Goal: Information Seeking & Learning: Find specific fact

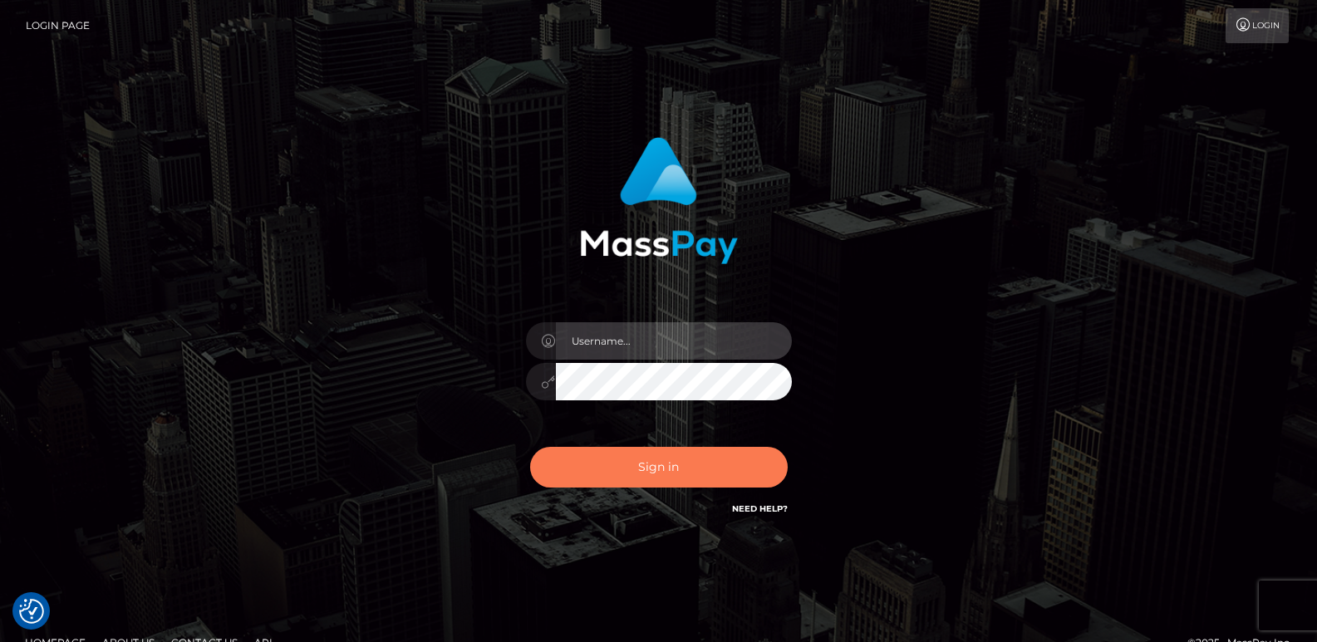
type input "[DOMAIN_NAME]"
click at [605, 474] on button "Sign in" at bounding box center [659, 467] width 258 height 41
type input "ts2.es"
click at [677, 454] on button "Sign in" at bounding box center [659, 467] width 258 height 41
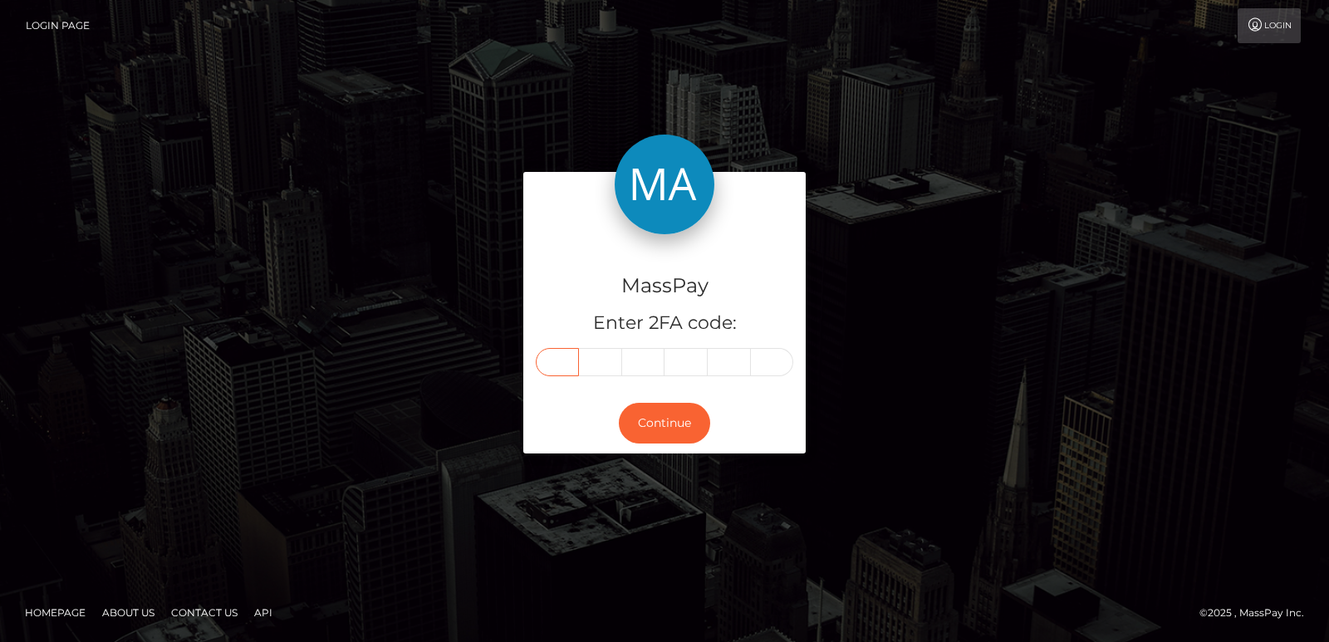
click at [554, 376] on input "text" at bounding box center [557, 362] width 43 height 28
paste input "7"
type input "7"
type input "5"
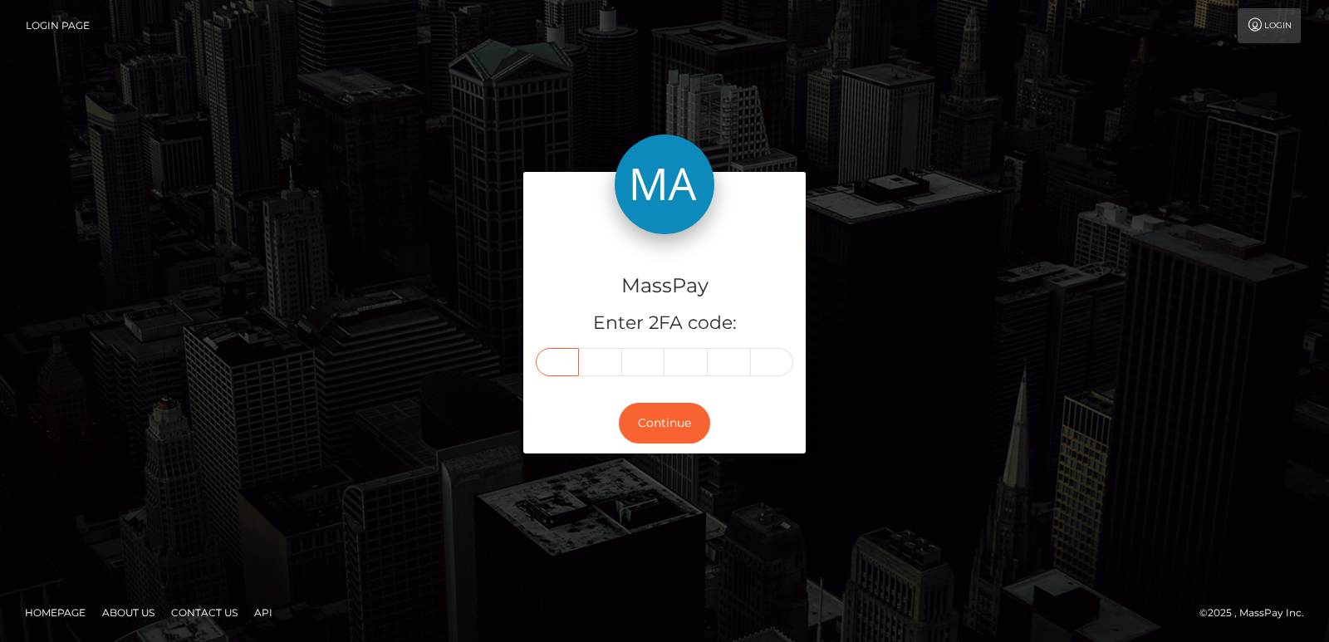
type input "6"
type input "2"
type input "9"
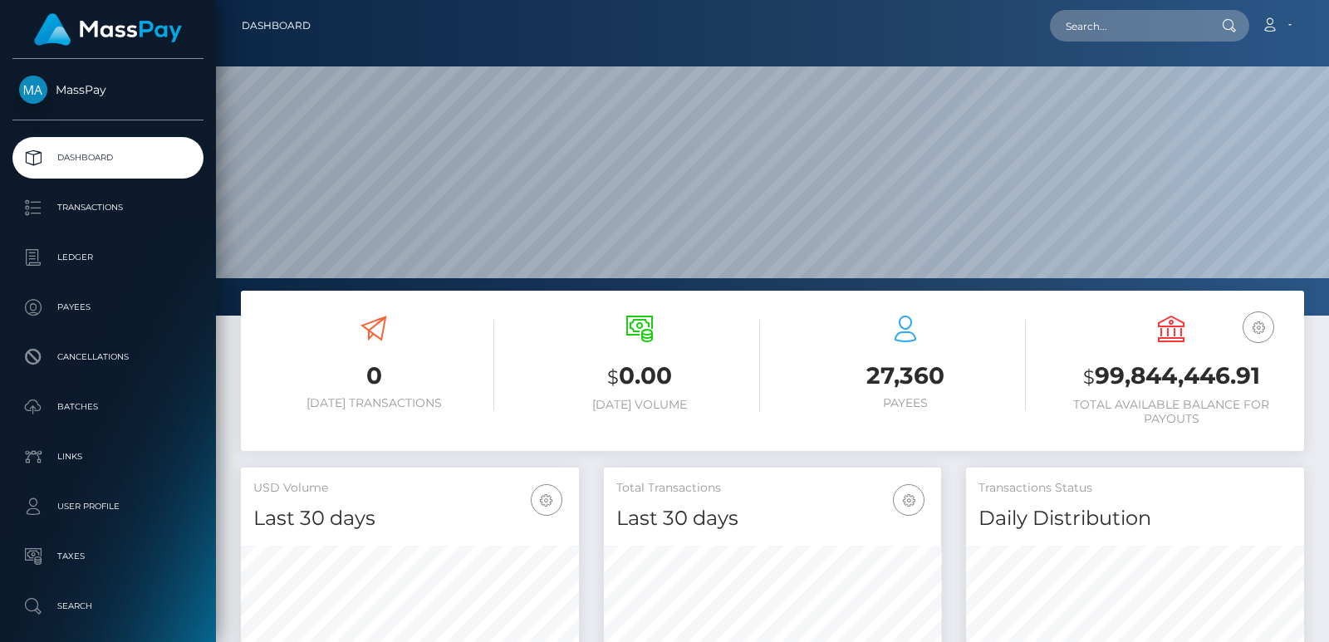
scroll to position [295, 337]
click at [1081, 30] on input "text" at bounding box center [1128, 26] width 156 height 32
paste input "immylawson2003@icloud.com"
type input "immylawson2003@icloud.com"
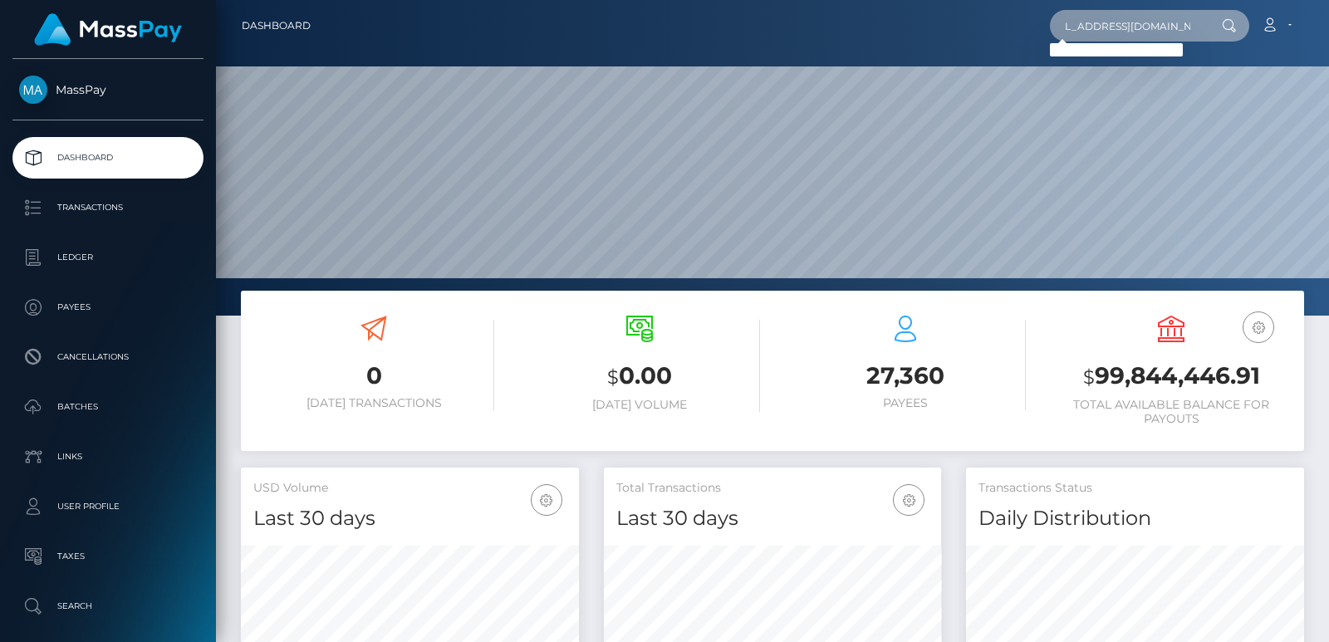
scroll to position [0, 0]
click at [1119, 31] on input "immylawson2003@icloud.com" at bounding box center [1128, 26] width 156 height 32
paste input "immylawson2003@icloud.com"
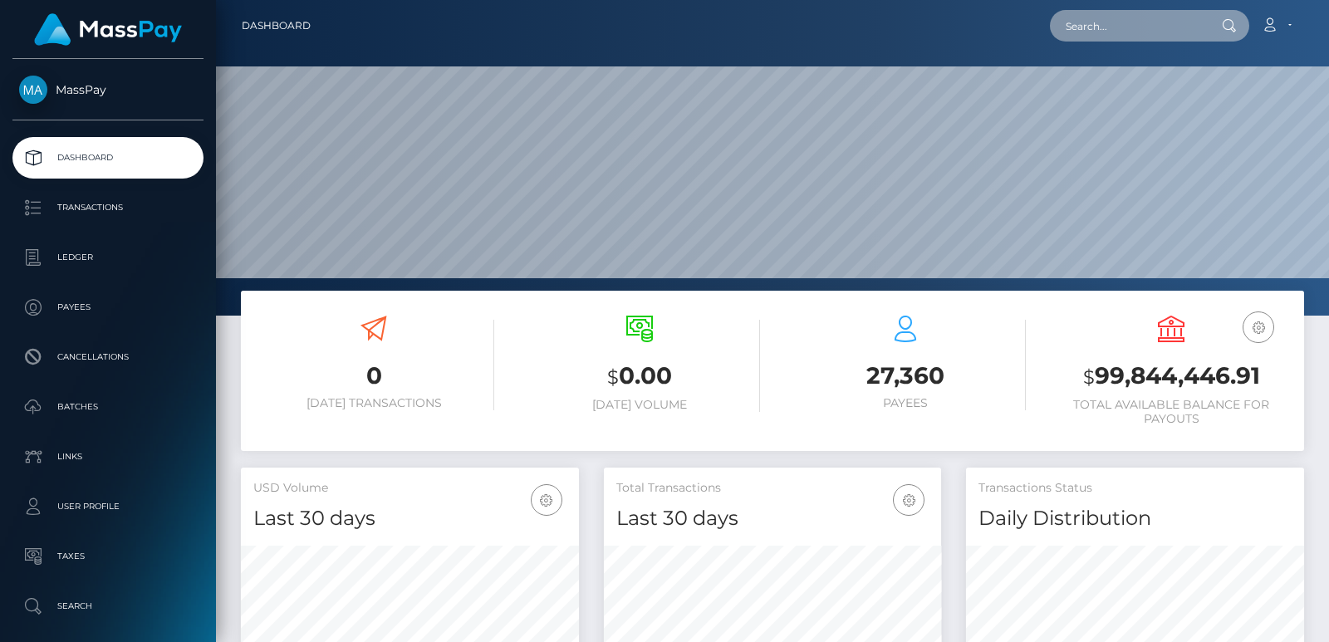
type input "immylawson2003@icloud.com"
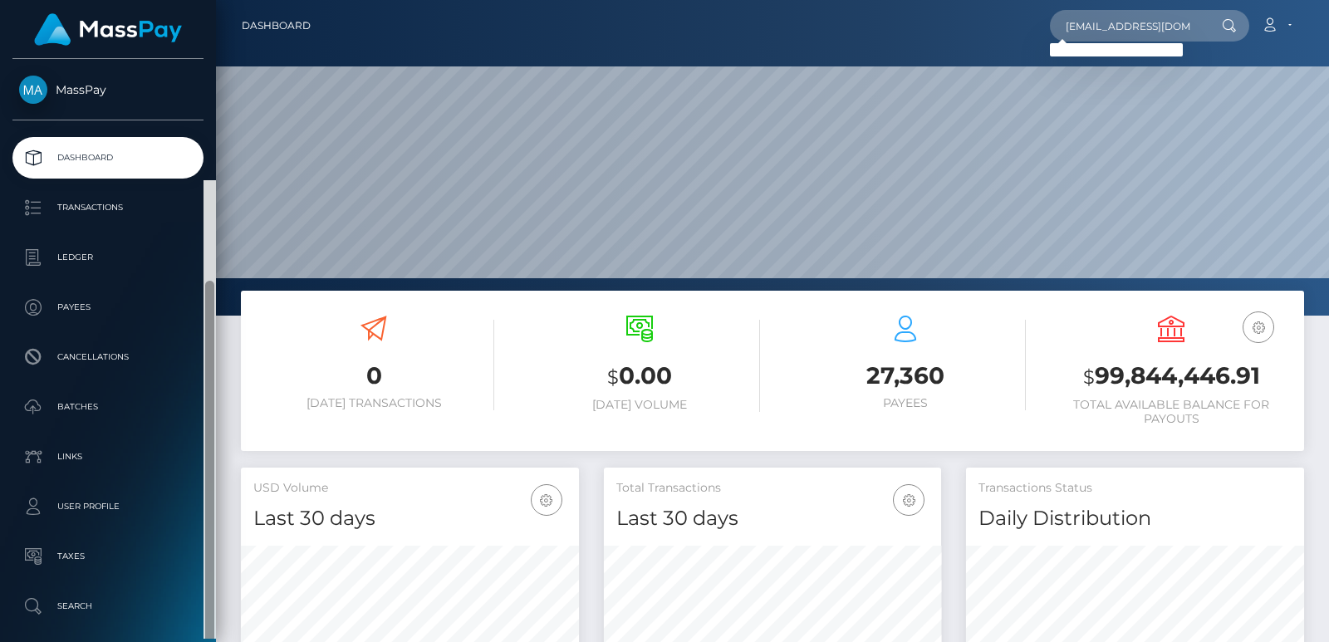
scroll to position [121, 0]
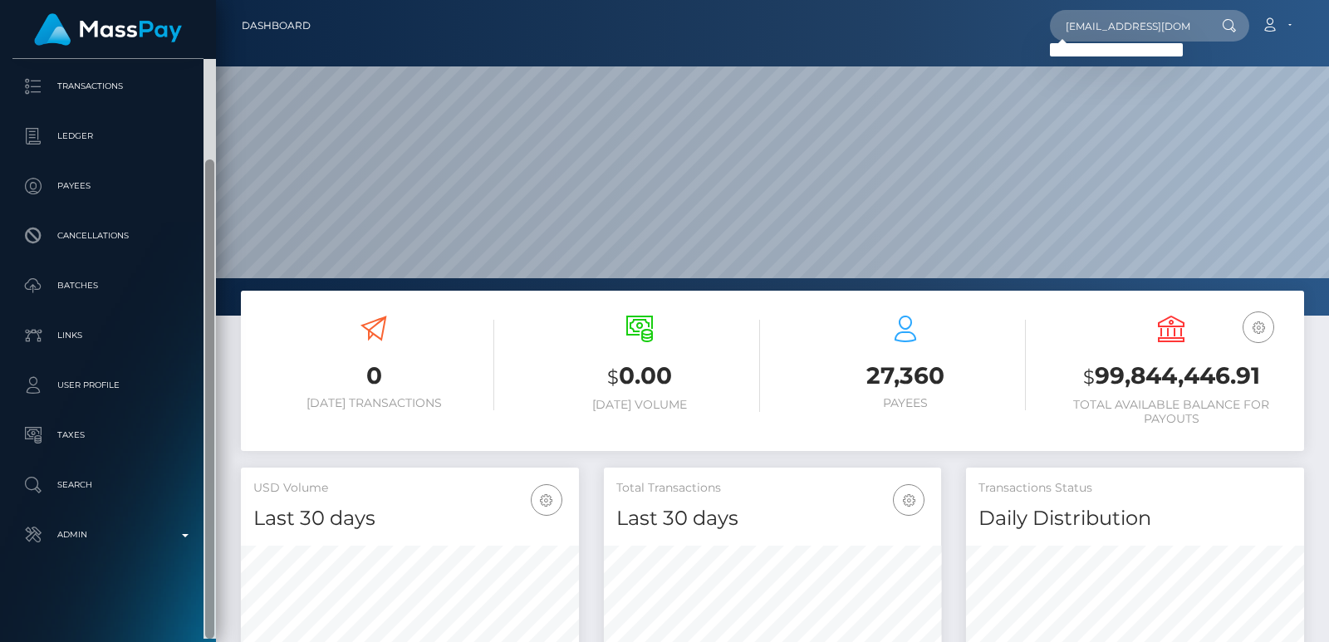
click at [209, 547] on div at bounding box center [210, 349] width 12 height 580
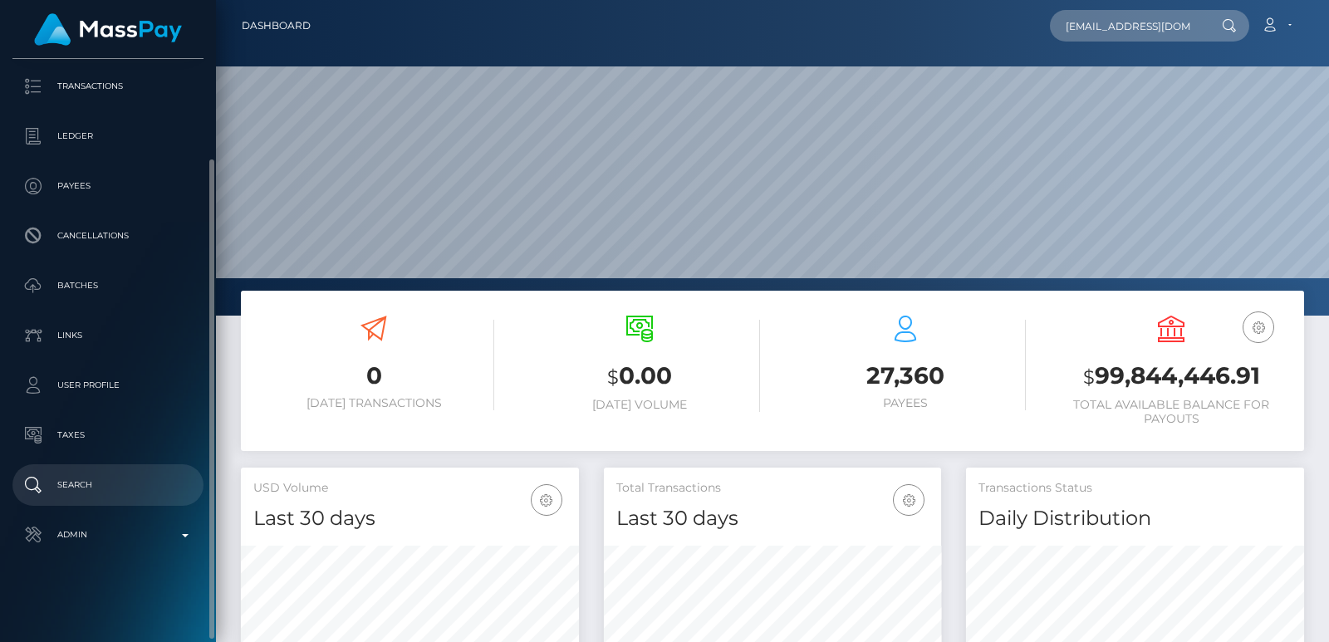
click at [101, 483] on p "Search" at bounding box center [108, 485] width 178 height 25
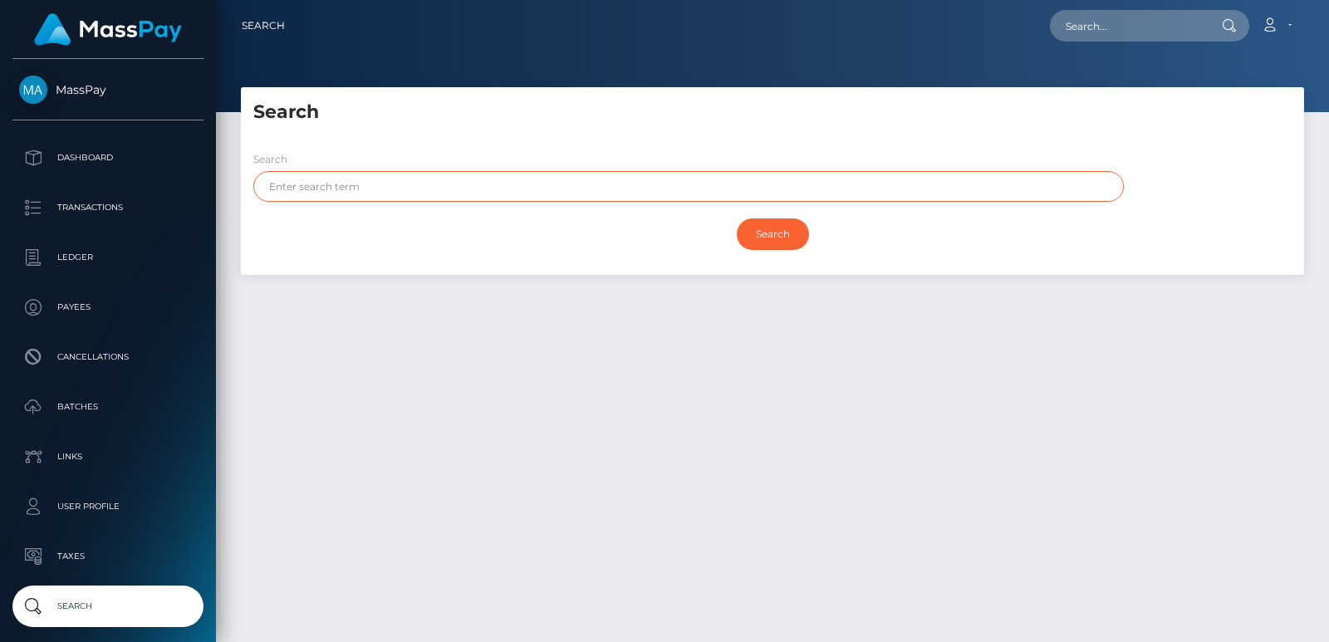
click at [263, 194] on input "text" at bounding box center [688, 186] width 871 height 31
paste input "Immy"
type input "Immy"
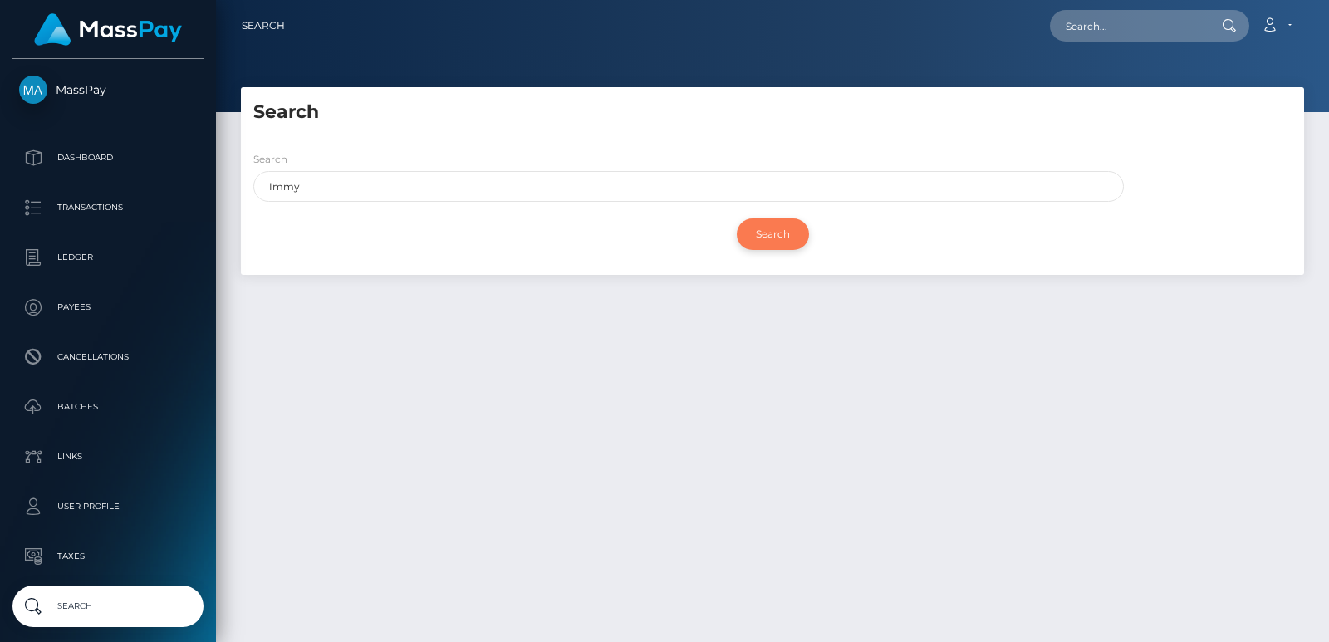
click at [779, 234] on input "Search" at bounding box center [773, 234] width 72 height 32
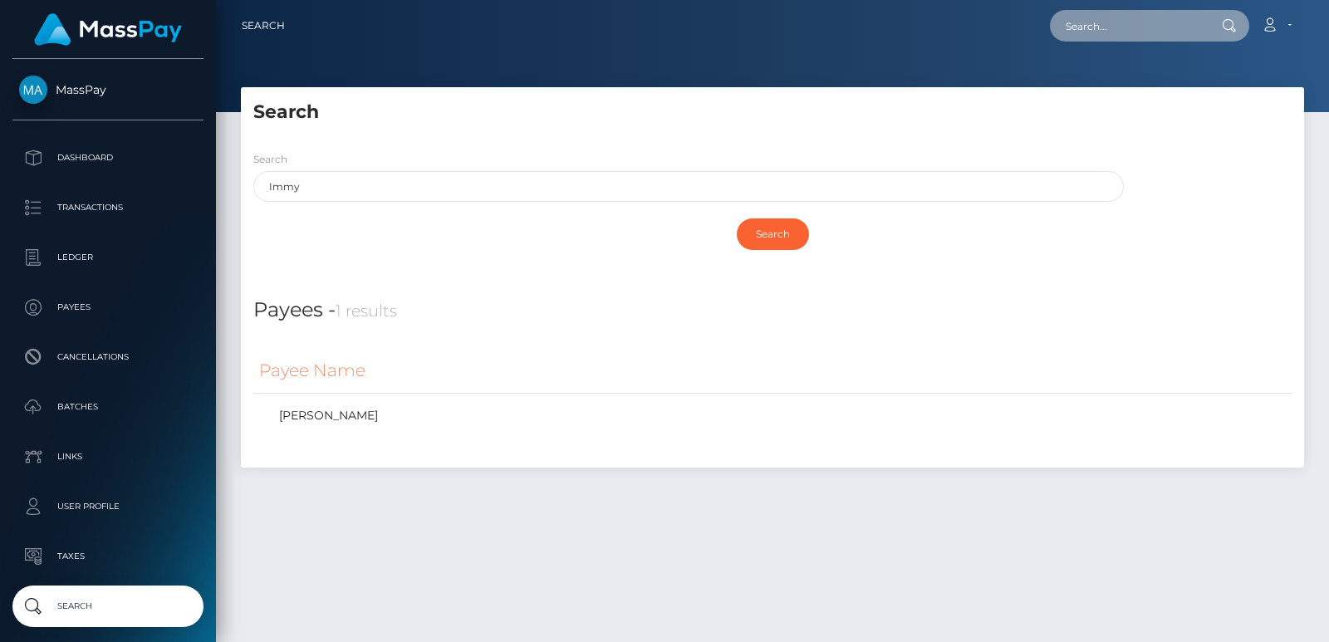
click at [1142, 33] on input "text" at bounding box center [1128, 26] width 156 height 32
click at [1079, 17] on input "text" at bounding box center [1128, 26] width 156 height 32
paste input "yaverivera@yahoo.com"
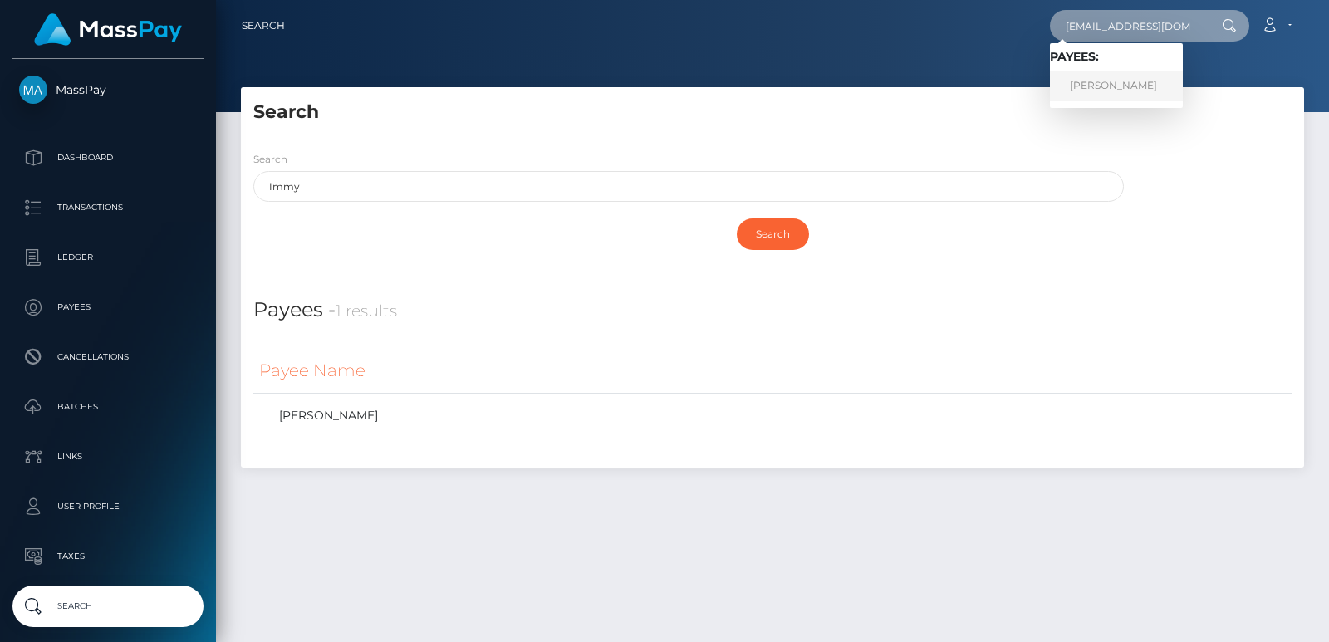
type input "yaverivera@yahoo.com"
click at [1091, 76] on link "EMMANUEL KAGAME" at bounding box center [1116, 86] width 133 height 31
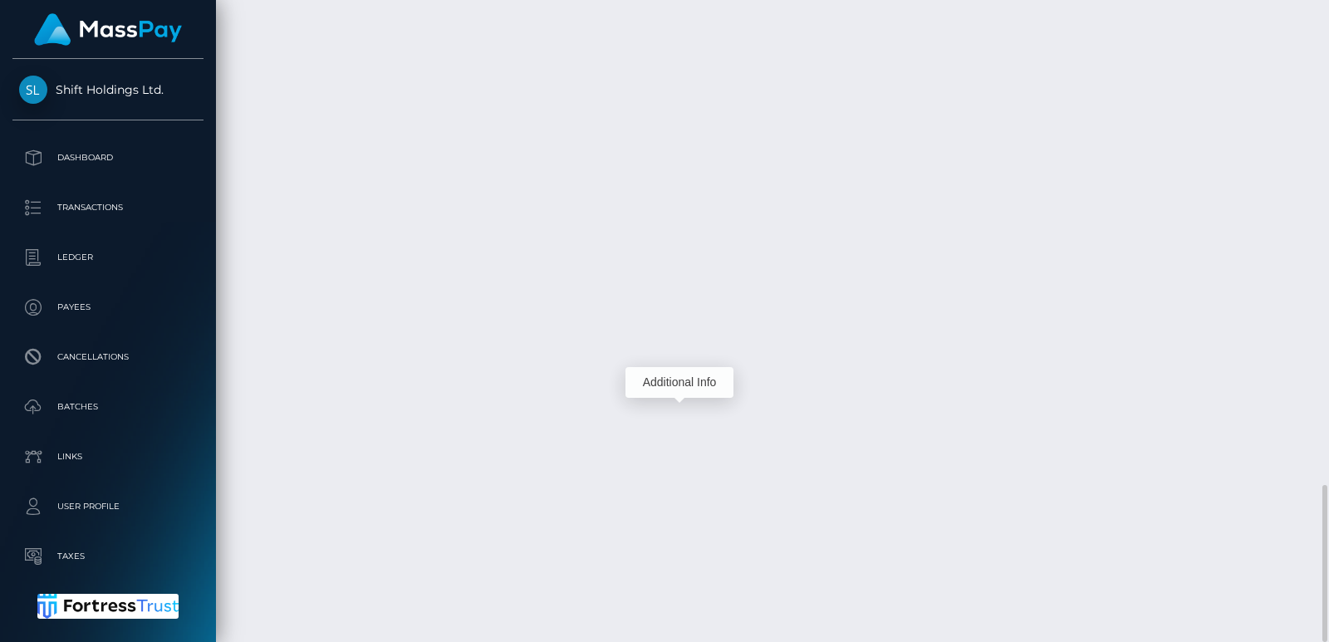
scroll to position [199, 337]
click at [689, 389] on div "Additional Info" at bounding box center [680, 382] width 108 height 31
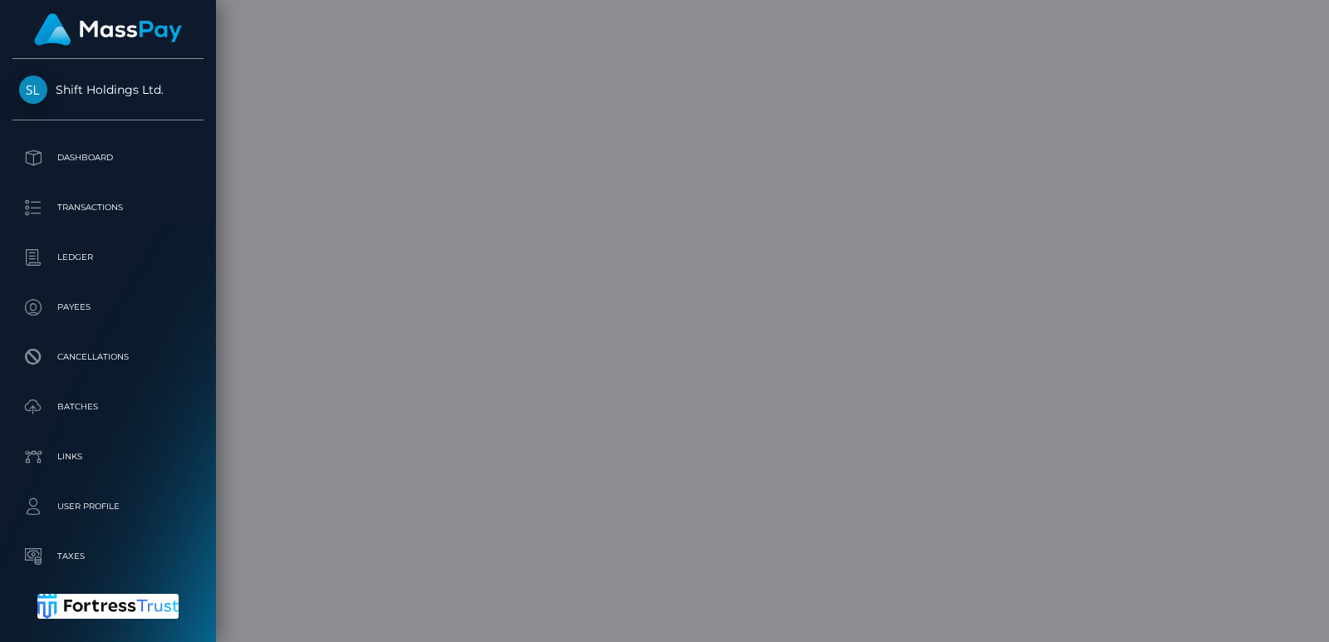
scroll to position [0, 0]
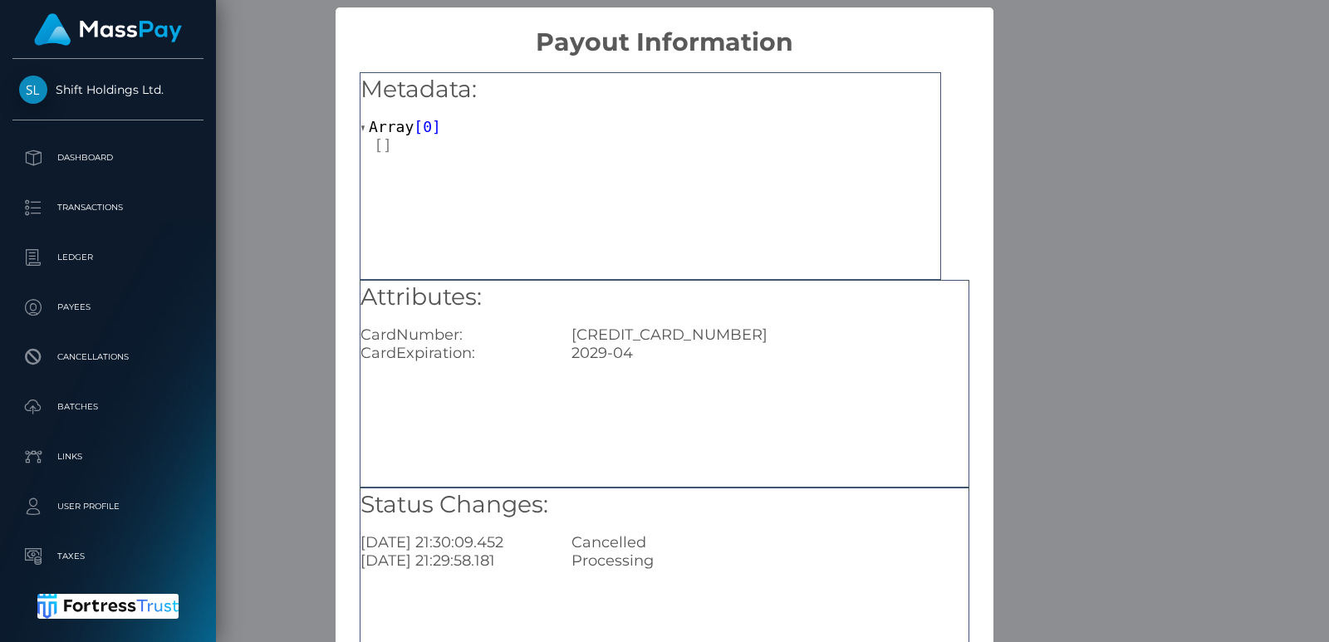
click at [1118, 120] on div "× Payout Information Metadata: Array [ 0 ] Attributes: CardNumber: 413331074530…" at bounding box center [664, 321] width 1329 height 642
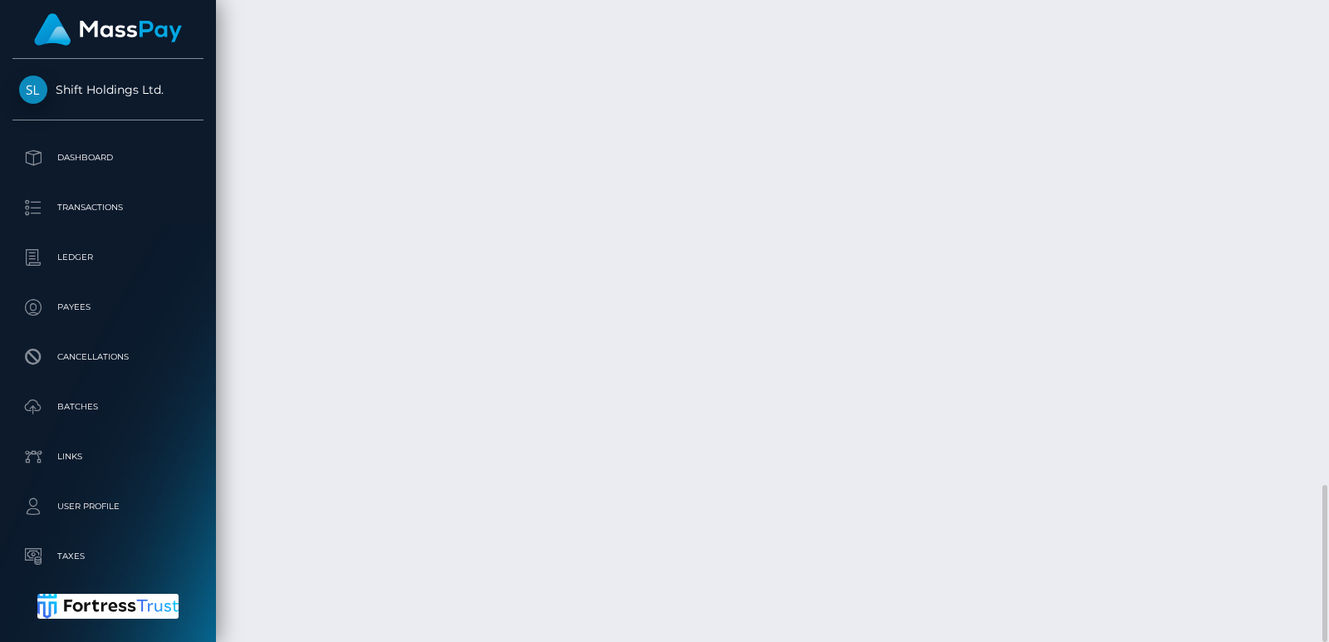
scroll to position [199, 337]
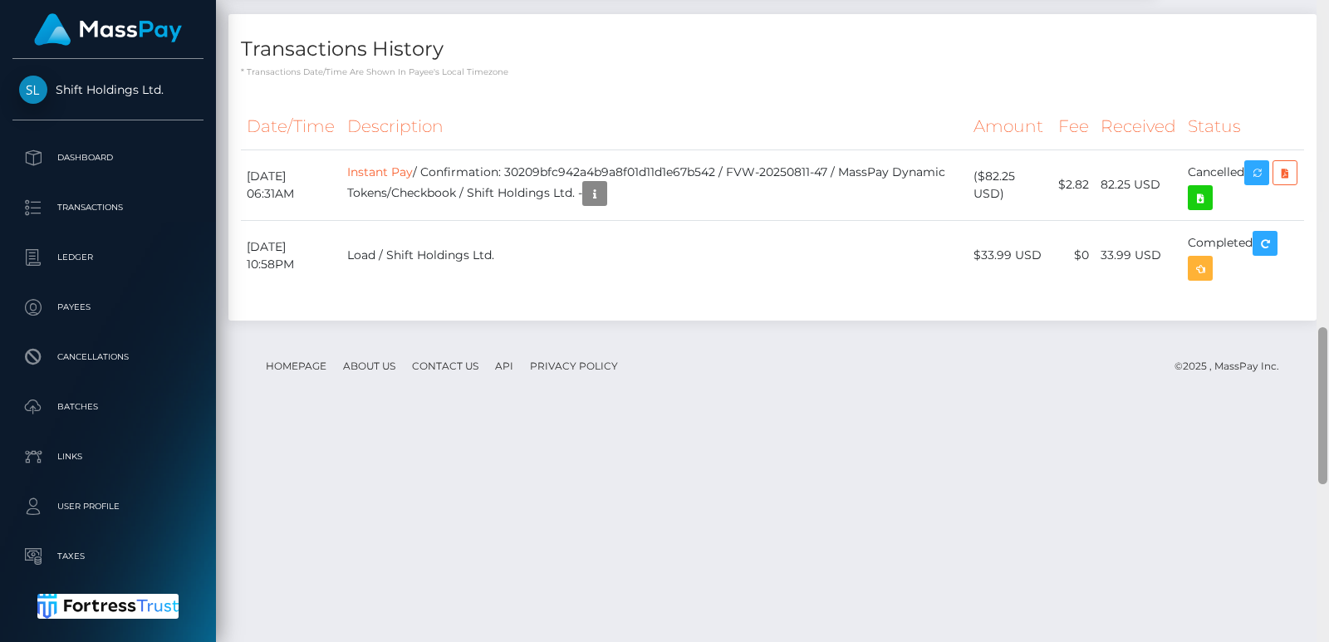
click at [1323, 19] on div at bounding box center [1323, 321] width 12 height 642
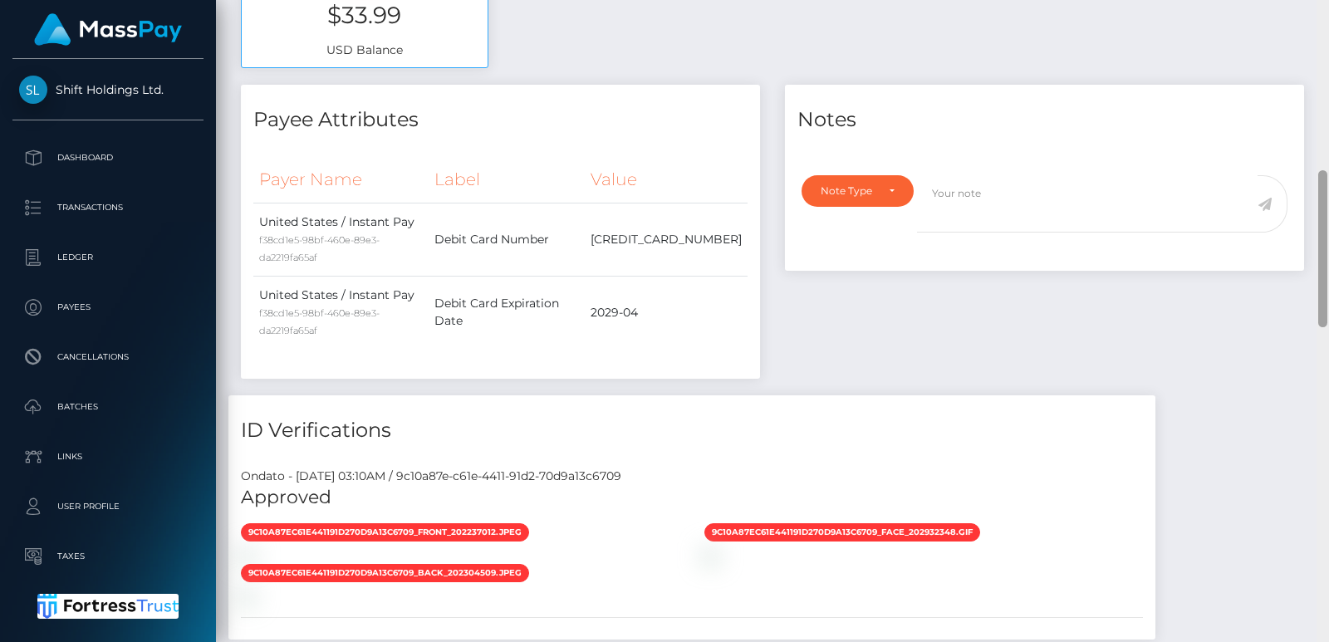
click at [1323, 19] on div at bounding box center [1323, 321] width 12 height 642
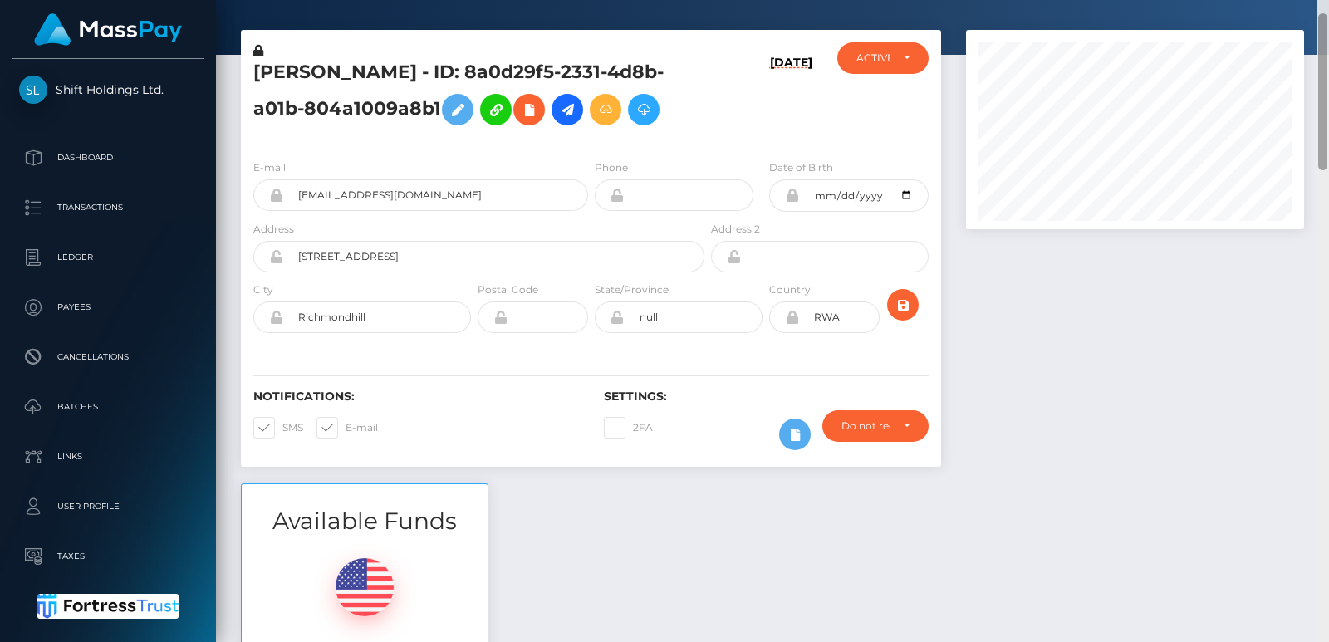
click at [1323, 19] on div at bounding box center [1322, 91] width 9 height 157
click at [306, 57] on div "EMMANUEL KAGAME - ID: 8a0d29f5-2331-4d8b-a01b-804a1009a8b1" at bounding box center [474, 94] width 467 height 104
click at [302, 68] on h5 "EMMANUEL KAGAME - ID: 8a0d29f5-2331-4d8b-a01b-804a1009a8b1" at bounding box center [474, 97] width 442 height 74
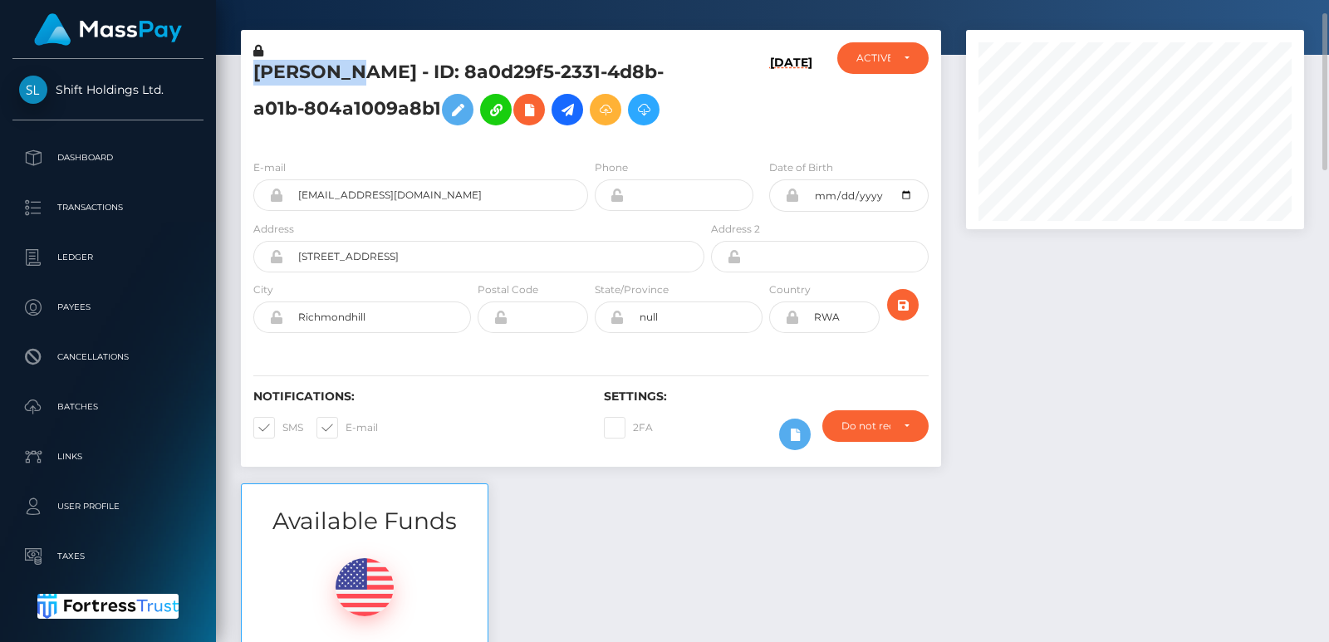
click at [302, 68] on h5 "EMMANUEL KAGAME - ID: 8a0d29f5-2331-4d8b-a01b-804a1009a8b1" at bounding box center [474, 97] width 442 height 74
copy h5 "EMMANUEL"
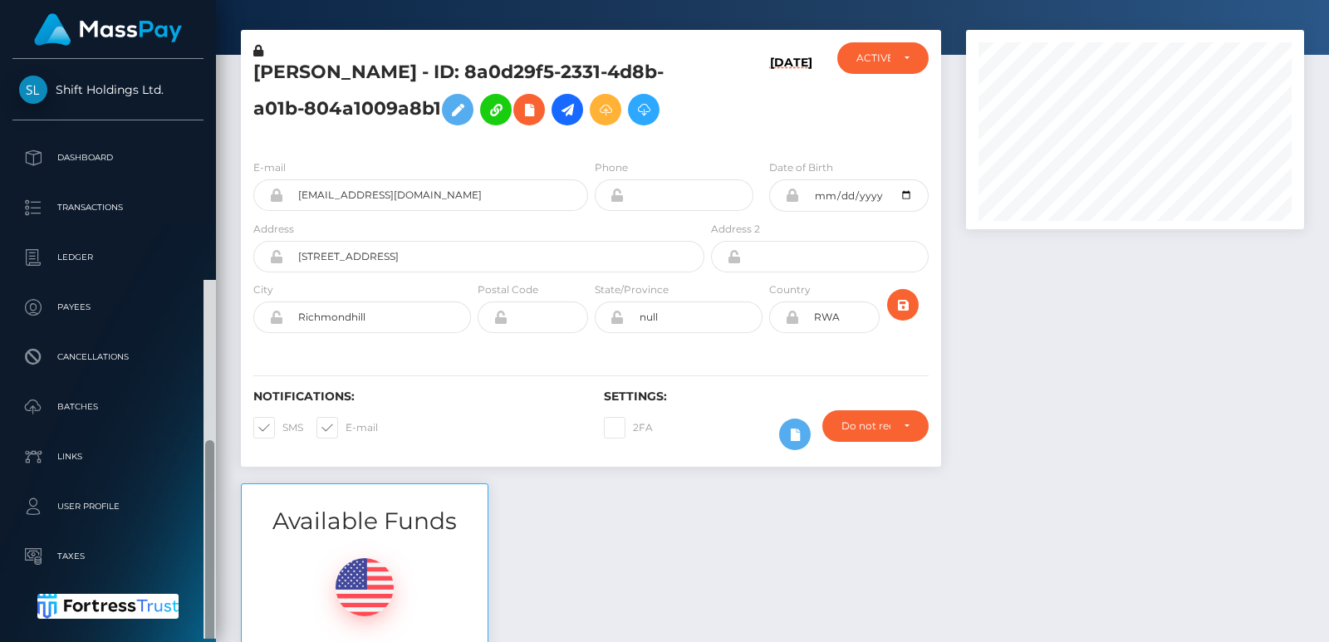
scroll to position [221, 0]
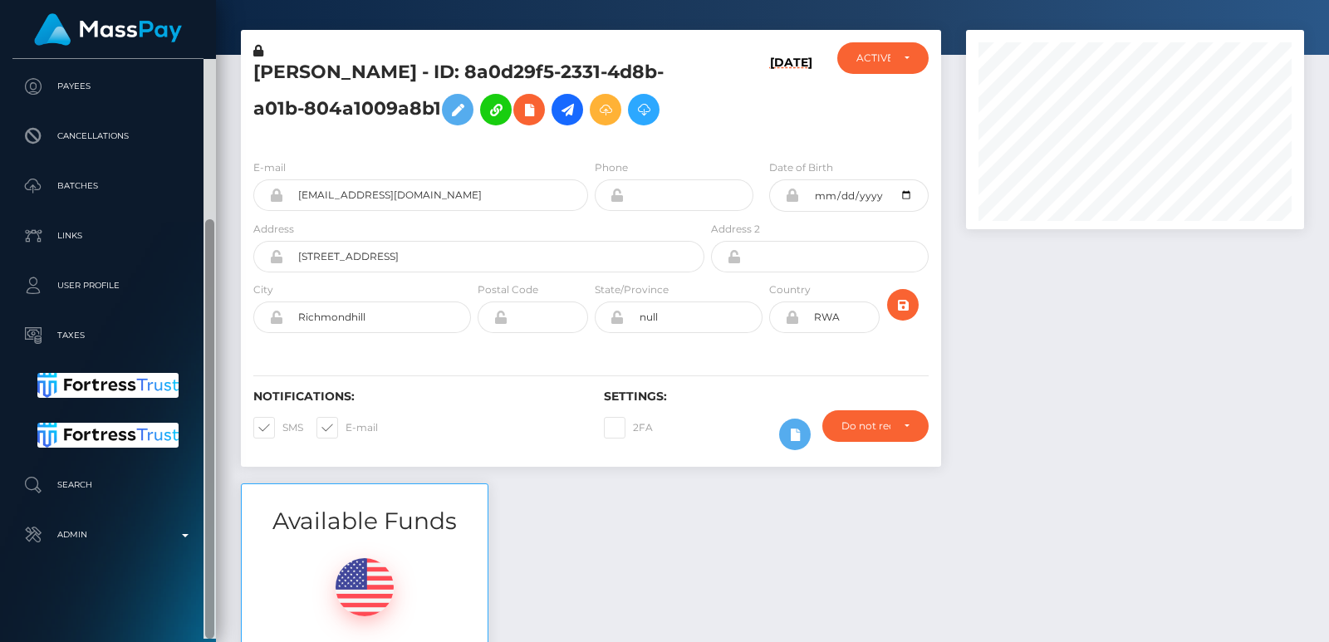
click at [209, 491] on div at bounding box center [210, 349] width 12 height 580
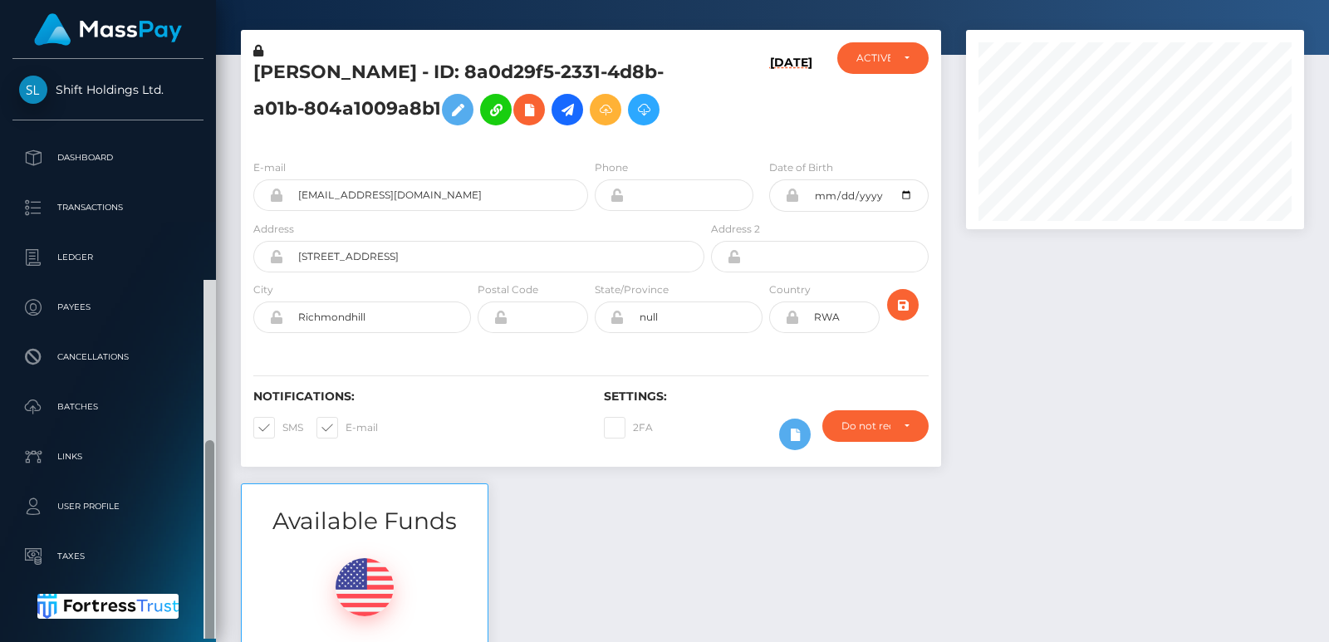
click at [209, 280] on div at bounding box center [210, 570] width 12 height 580
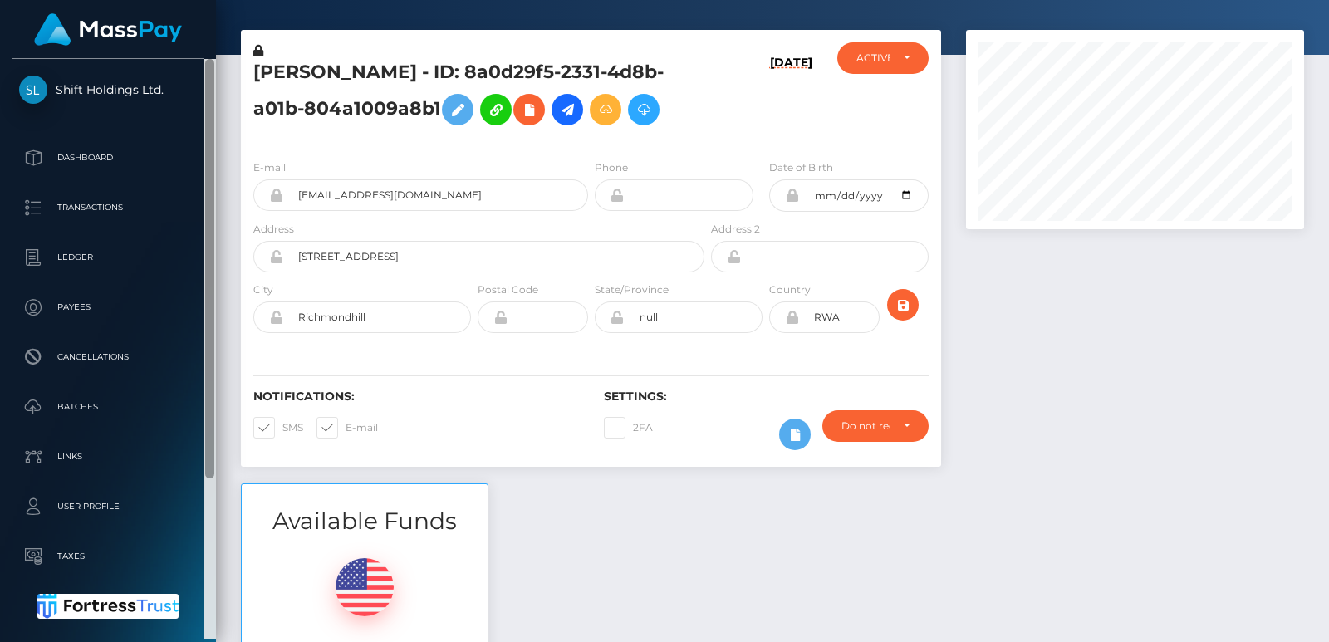
click at [208, 75] on div at bounding box center [209, 269] width 9 height 420
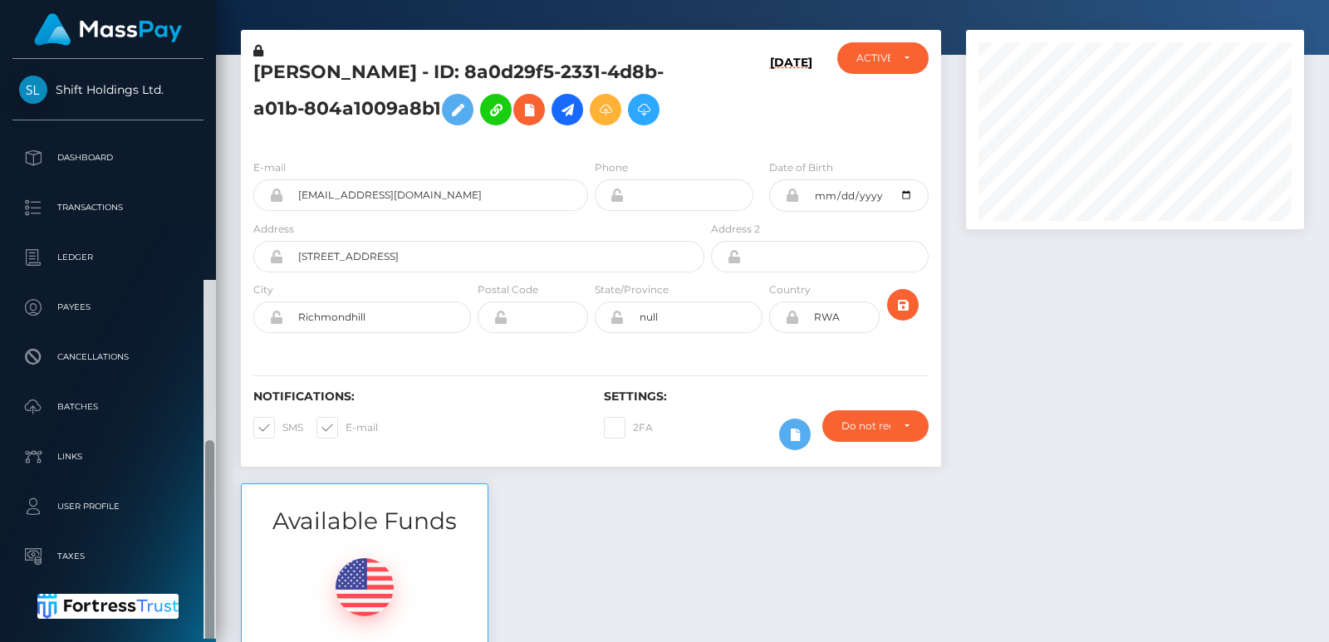
scroll to position [221, 0]
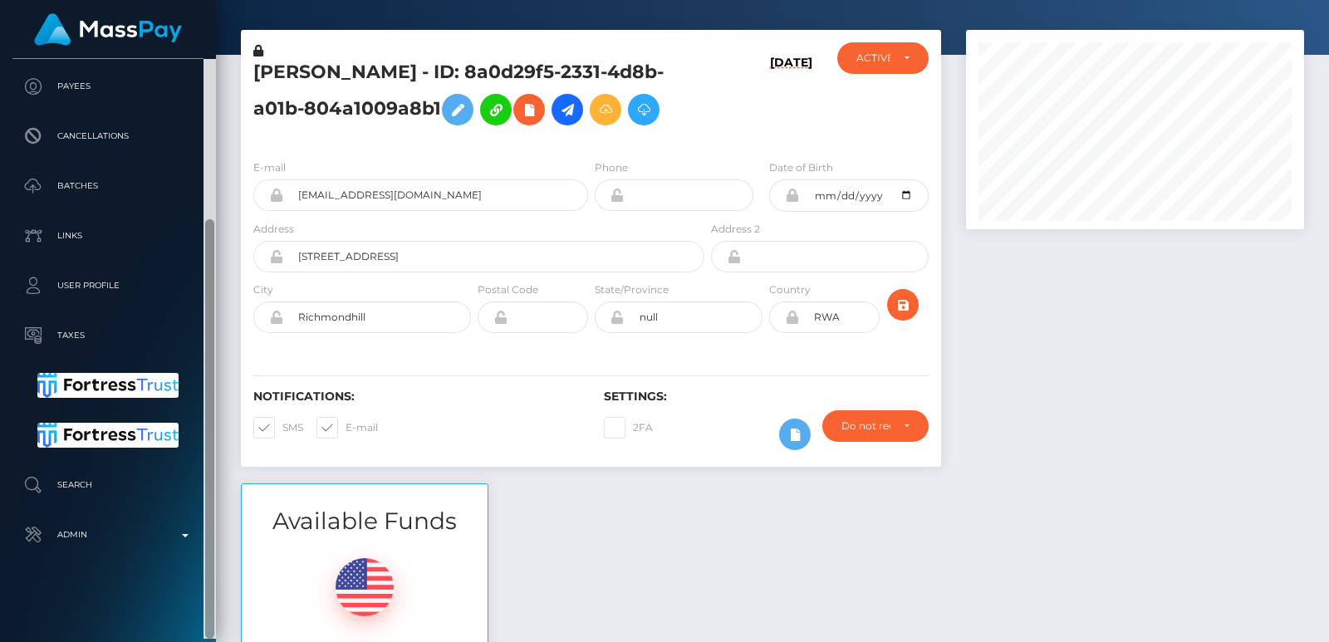
click at [209, 492] on div at bounding box center [210, 349] width 12 height 580
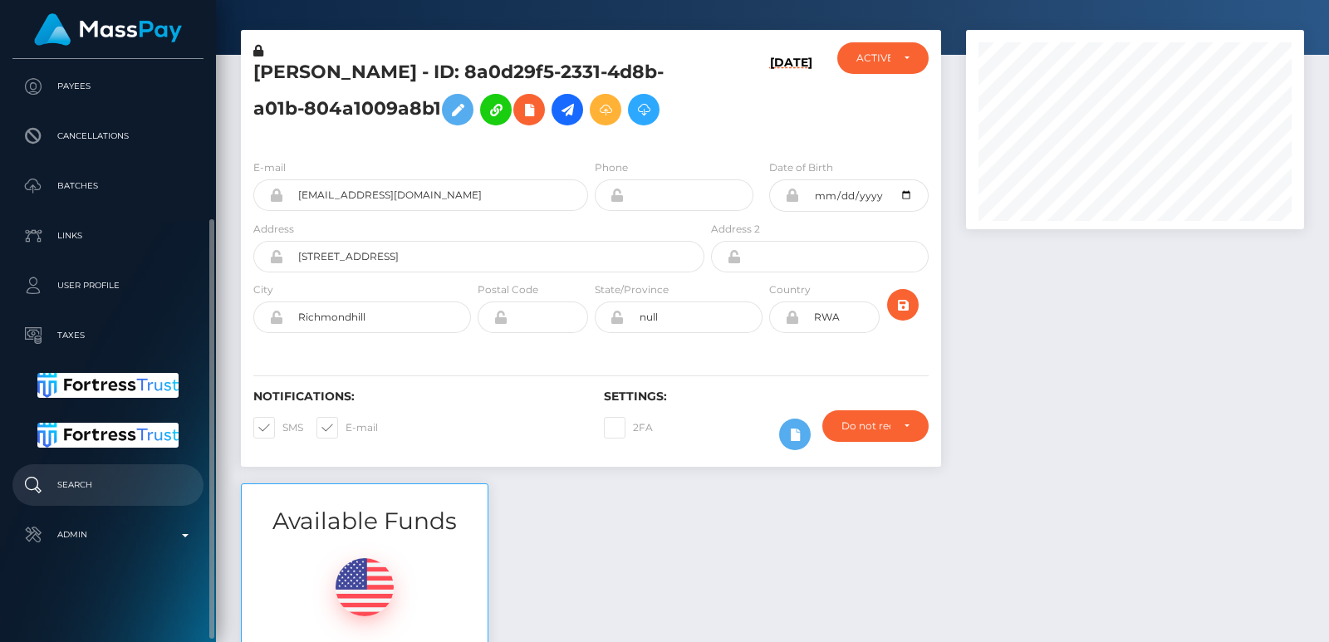
click at [101, 472] on link "Search" at bounding box center [107, 485] width 191 height 42
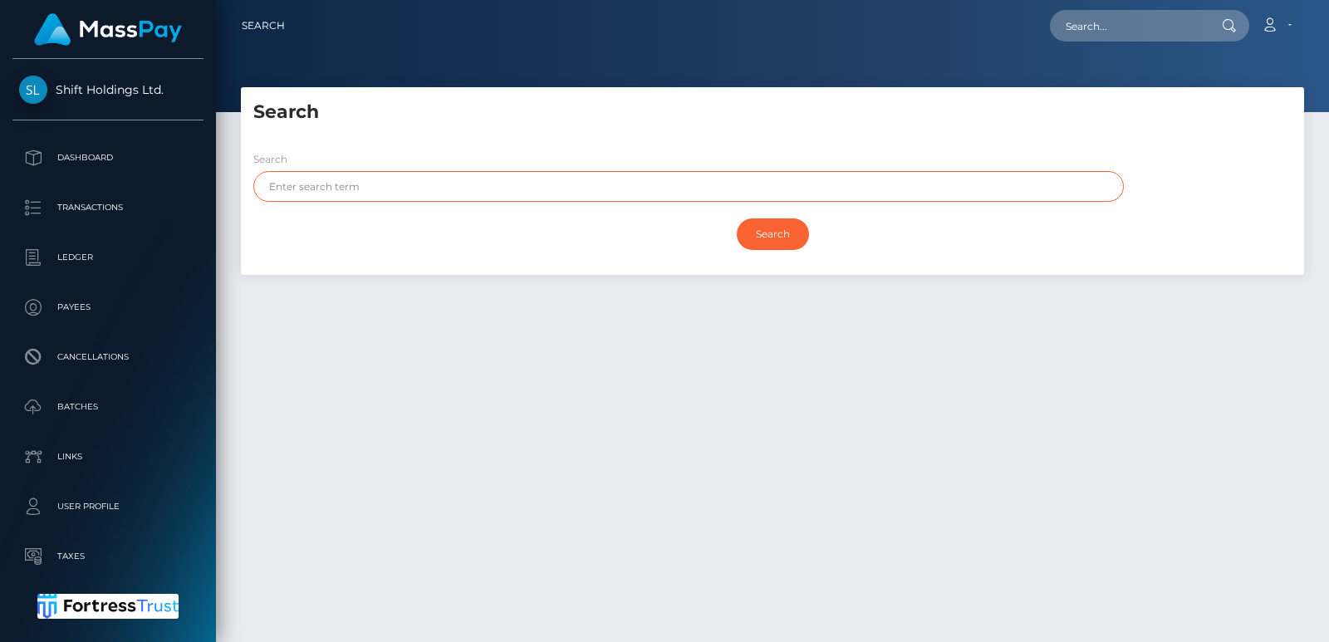
click at [285, 197] on input "text" at bounding box center [688, 186] width 871 height 31
paste input "Immy"
type input "Immy"
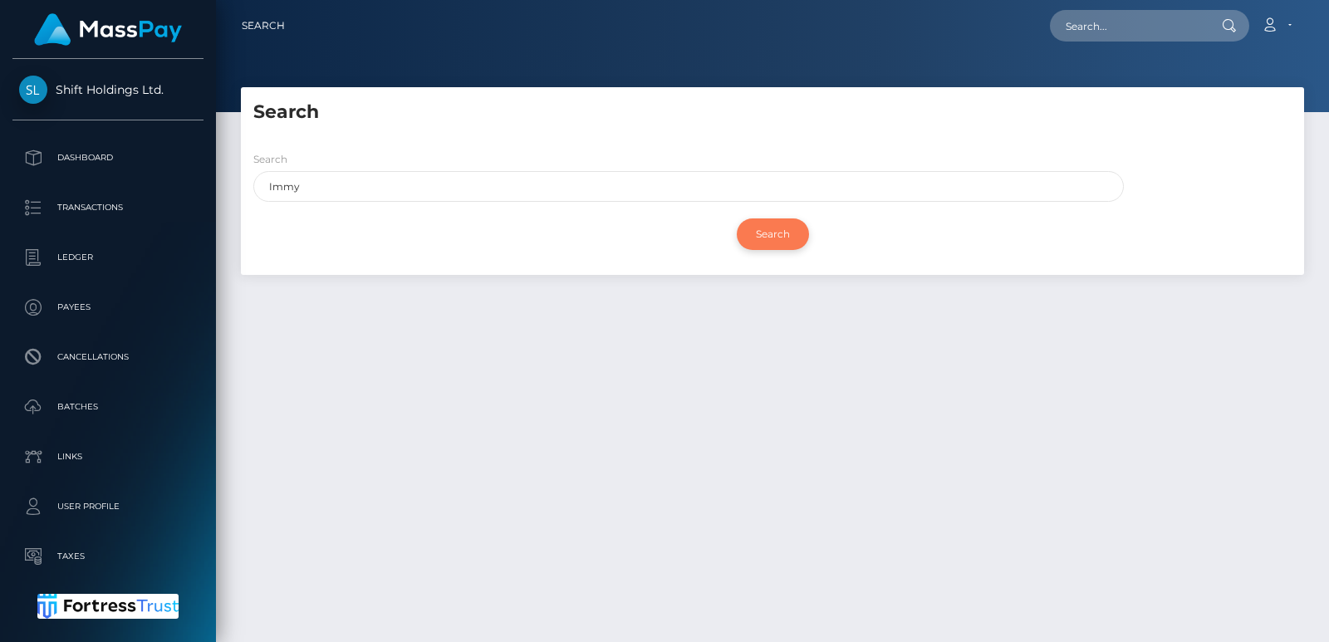
click at [766, 231] on input "Search" at bounding box center [773, 234] width 72 height 32
